Goal: Information Seeking & Learning: Learn about a topic

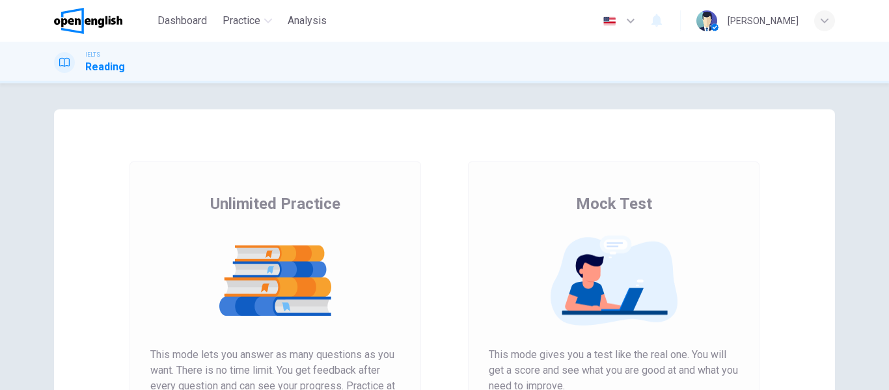
click at [16, 293] on div "Unlimited Practice Mock Test Unlimited Practice This mode lets you answer as ma…" at bounding box center [444, 236] width 889 height 306
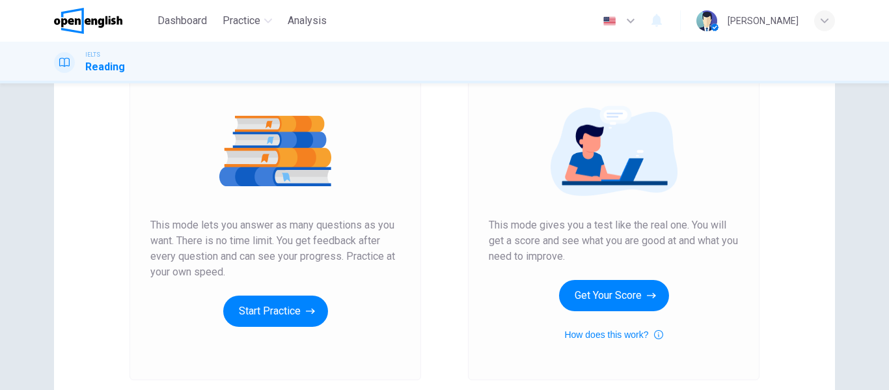
scroll to position [150, 0]
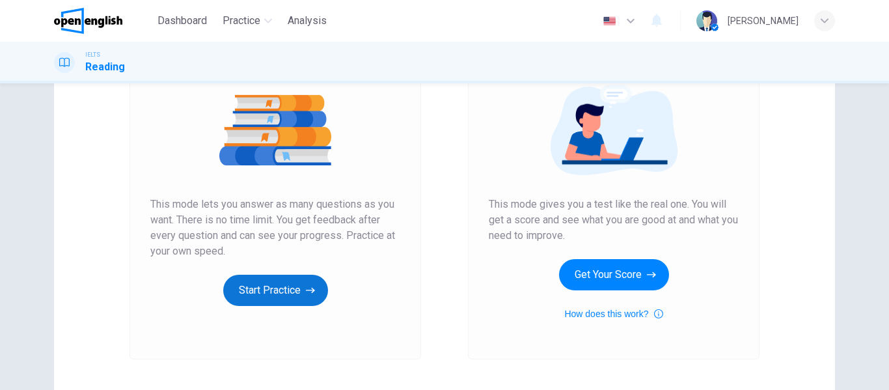
click at [263, 301] on button "Start Practice" at bounding box center [275, 290] width 105 height 31
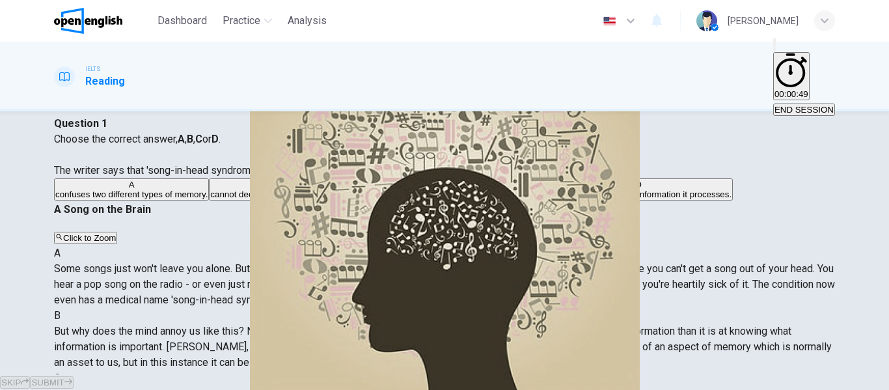
scroll to position [41, 0]
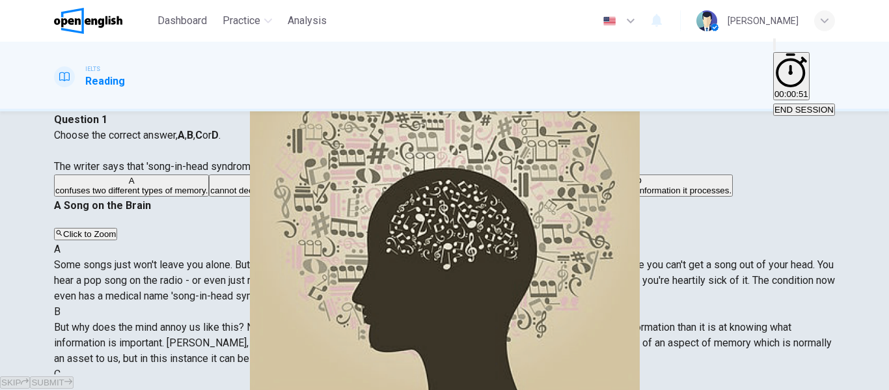
click at [473, 226] on div "Click to Zoom" at bounding box center [444, 234] width 781 height 16
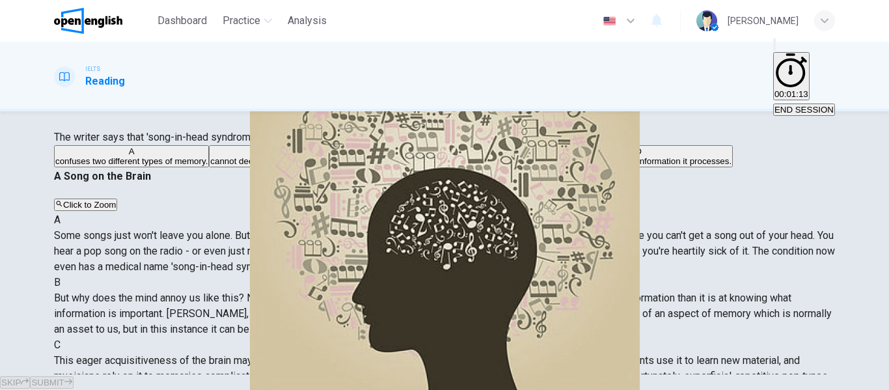
scroll to position [72, 0]
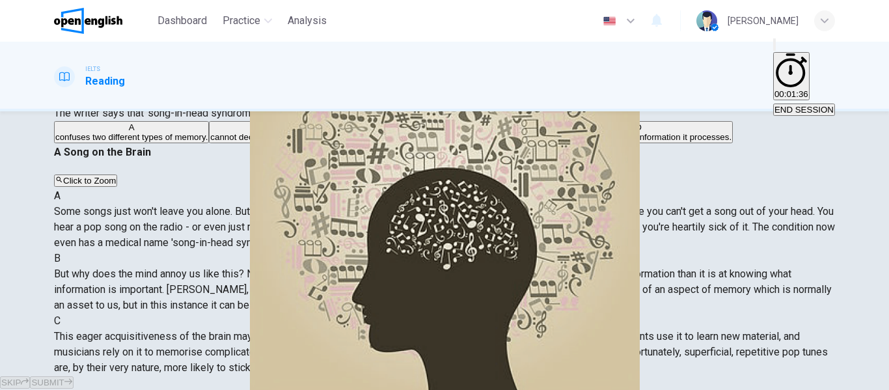
scroll to position [98, 0]
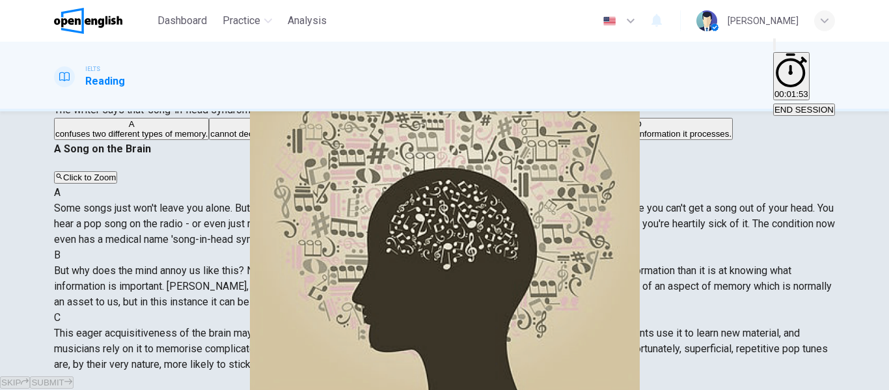
drag, startPoint x: 169, startPoint y: 116, endPoint x: 196, endPoint y: 113, distance: 26.8
click at [198, 114] on span "Choose the correct answer, A , B , C or D . The writer says that 'song-in-head …" at bounding box center [222, 94] width 336 height 44
drag, startPoint x: 165, startPoint y: 115, endPoint x: 342, endPoint y: 108, distance: 177.1
click at [342, 108] on span "Choose the correct answer, A , B , C or D . The writer says that 'song-in-head …" at bounding box center [222, 94] width 336 height 44
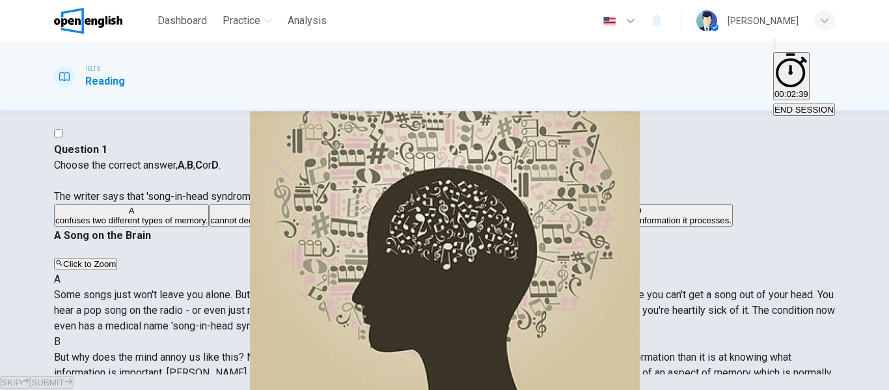
scroll to position [0, 0]
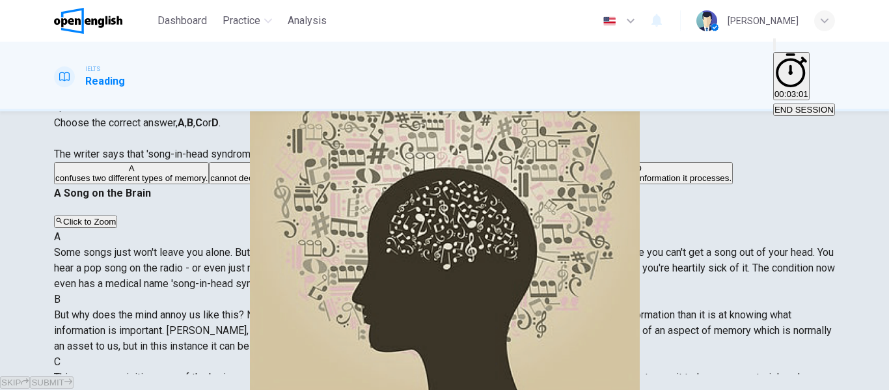
scroll to position [30, 0]
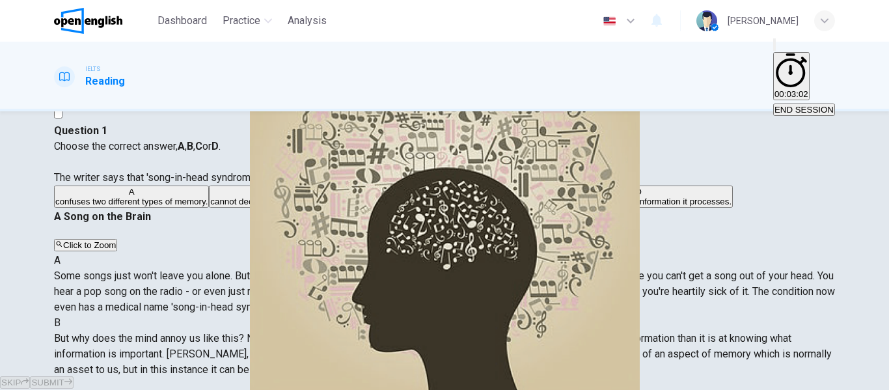
drag, startPoint x: 875, startPoint y: 165, endPoint x: 888, endPoint y: 172, distance: 15.7
click at [888, 172] on div "Question 1 Choose the correct answer, A , B , C or D . The writer says that 'so…" at bounding box center [444, 242] width 889 height 263
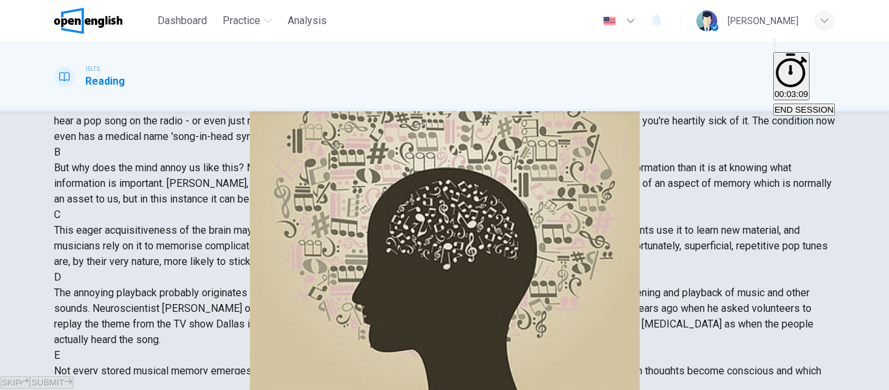
scroll to position [250, 0]
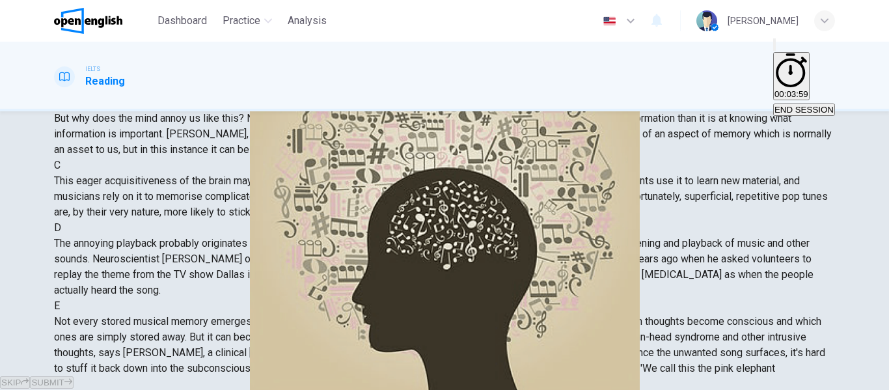
click at [659, 93] on span "Some songs just won't leave you alone. But this may give us clues about how our…" at bounding box center [444, 71] width 781 height 44
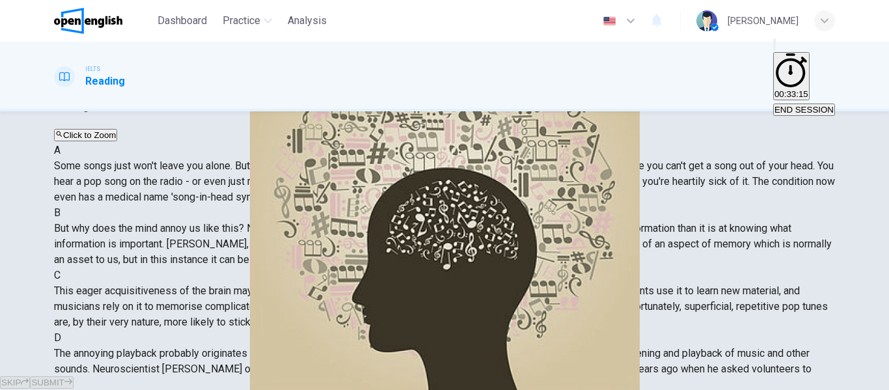
scroll to position [114, 0]
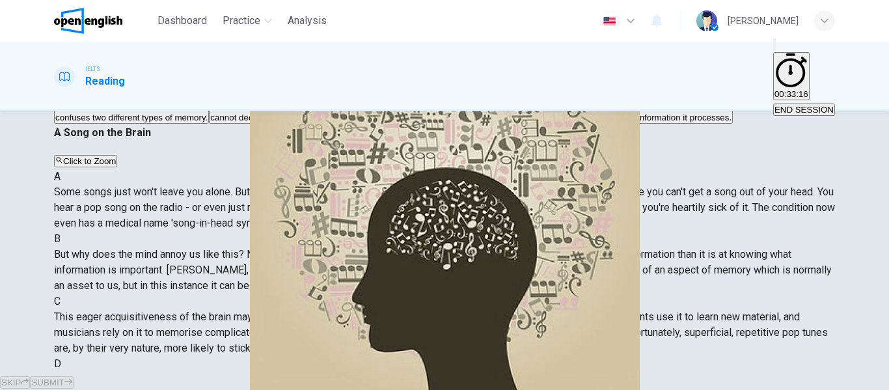
click at [248, 122] on span "cannot decide what information it needs to retain." at bounding box center [304, 118] width 189 height 10
click at [64, 377] on span "SUBMIT" at bounding box center [47, 382] width 33 height 10
